Goal: Entertainment & Leisure: Consume media (video, audio)

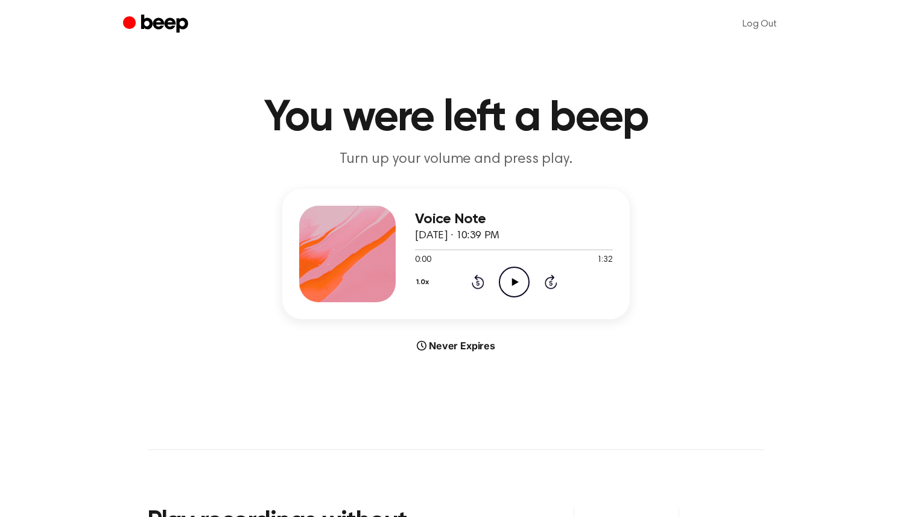
click at [518, 286] on icon "Play Audio" at bounding box center [514, 282] width 31 height 31
click at [507, 280] on icon "Play Audio" at bounding box center [514, 282] width 31 height 31
click at [502, 293] on icon "Play Audio" at bounding box center [514, 282] width 31 height 31
click at [500, 277] on icon "Play Audio" at bounding box center [514, 282] width 31 height 31
click at [518, 277] on icon "Play Audio" at bounding box center [514, 282] width 31 height 31
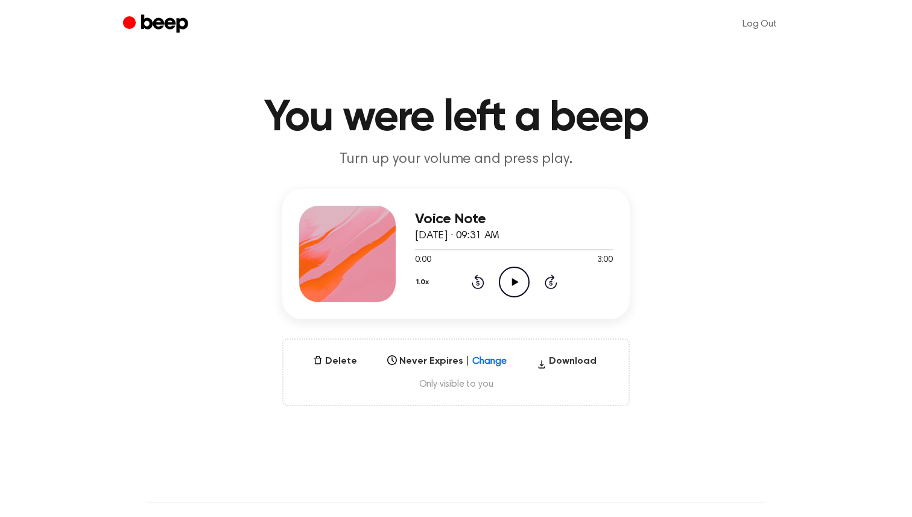
click at [520, 281] on icon "Play Audio" at bounding box center [514, 282] width 31 height 31
click at [475, 384] on span "Only visible to you" at bounding box center [456, 384] width 316 height 12
